Goal: Check status: Check status

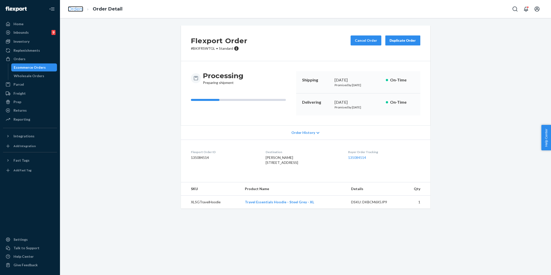
click at [77, 9] on link "Orders" at bounding box center [75, 9] width 15 height 6
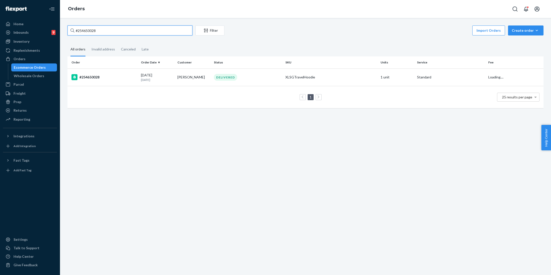
click at [111, 31] on input "#254650028" at bounding box center [130, 31] width 125 height 10
paste input "[PERSON_NAME]"
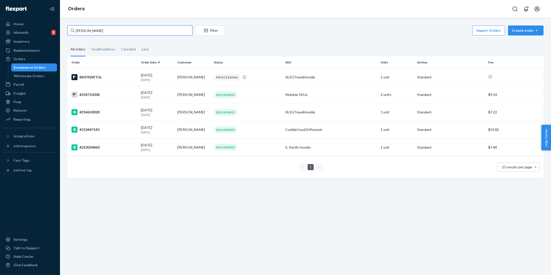
click at [101, 29] on input "[PERSON_NAME]" at bounding box center [130, 31] width 125 height 10
paste input "[PERSON_NAME]"
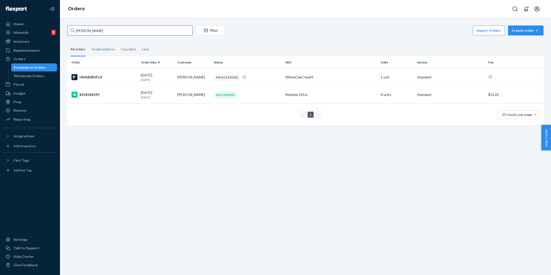
click at [86, 29] on input "[PERSON_NAME]" at bounding box center [130, 31] width 125 height 10
paste input "[PERSON_NAME]"
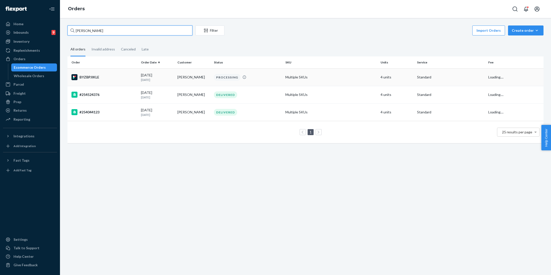
type input "[PERSON_NAME]"
click at [199, 71] on td "[PERSON_NAME]" at bounding box center [194, 78] width 37 height 18
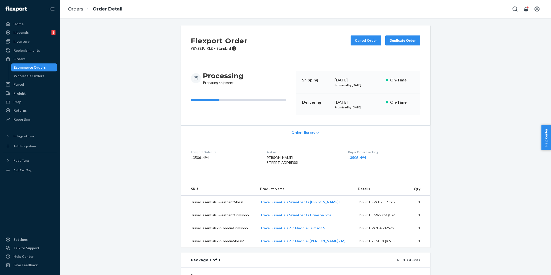
drag, startPoint x: 255, startPoint y: 163, endPoint x: 308, endPoint y: 168, distance: 53.8
click at [308, 168] on dl "Flexport Order ID 135061494 Destination [GEOGRAPHIC_DATA][PERSON_NAME][GEOGRAPH…" at bounding box center [306, 159] width 250 height 38
copy span "[STREET_ADDRESS]"
